Goal: Check status: Check status

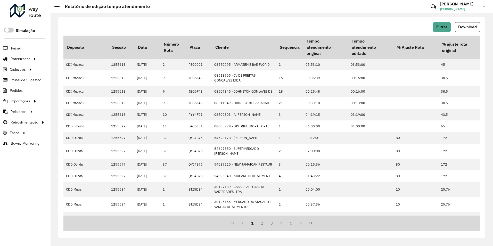
scroll to position [0, 95]
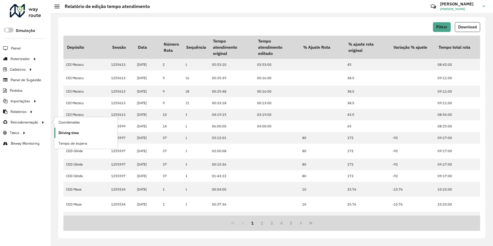
click at [66, 134] on span "Driving time" at bounding box center [69, 132] width 20 height 5
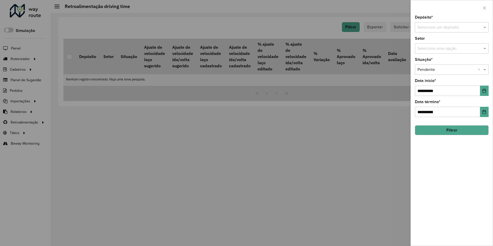
click at [462, 27] on input "text" at bounding box center [447, 28] width 58 height 6
type input "*********"
click at [484, 92] on icon "Choose Date" at bounding box center [484, 91] width 4 height 4
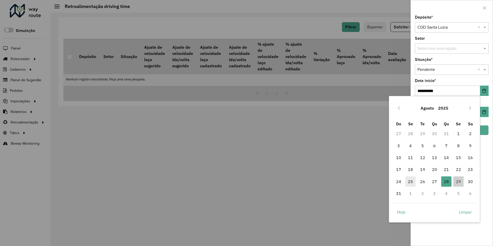
click at [411, 180] on span "25" at bounding box center [411, 181] width 10 height 10
type input "**********"
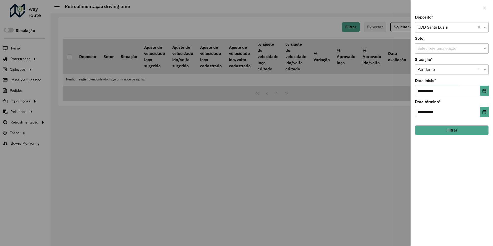
click at [460, 74] on div "Selecione uma opção × Pendente ×" at bounding box center [452, 69] width 74 height 10
click at [450, 92] on div "Aprovada" at bounding box center [451, 93] width 73 height 9
click at [456, 130] on button "Filtrar" at bounding box center [452, 130] width 74 height 10
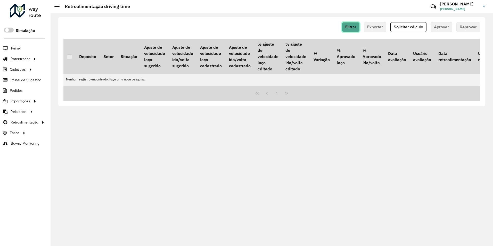
click at [353, 28] on span "Filtrar" at bounding box center [350, 27] width 11 height 4
